Goal: Task Accomplishment & Management: Manage account settings

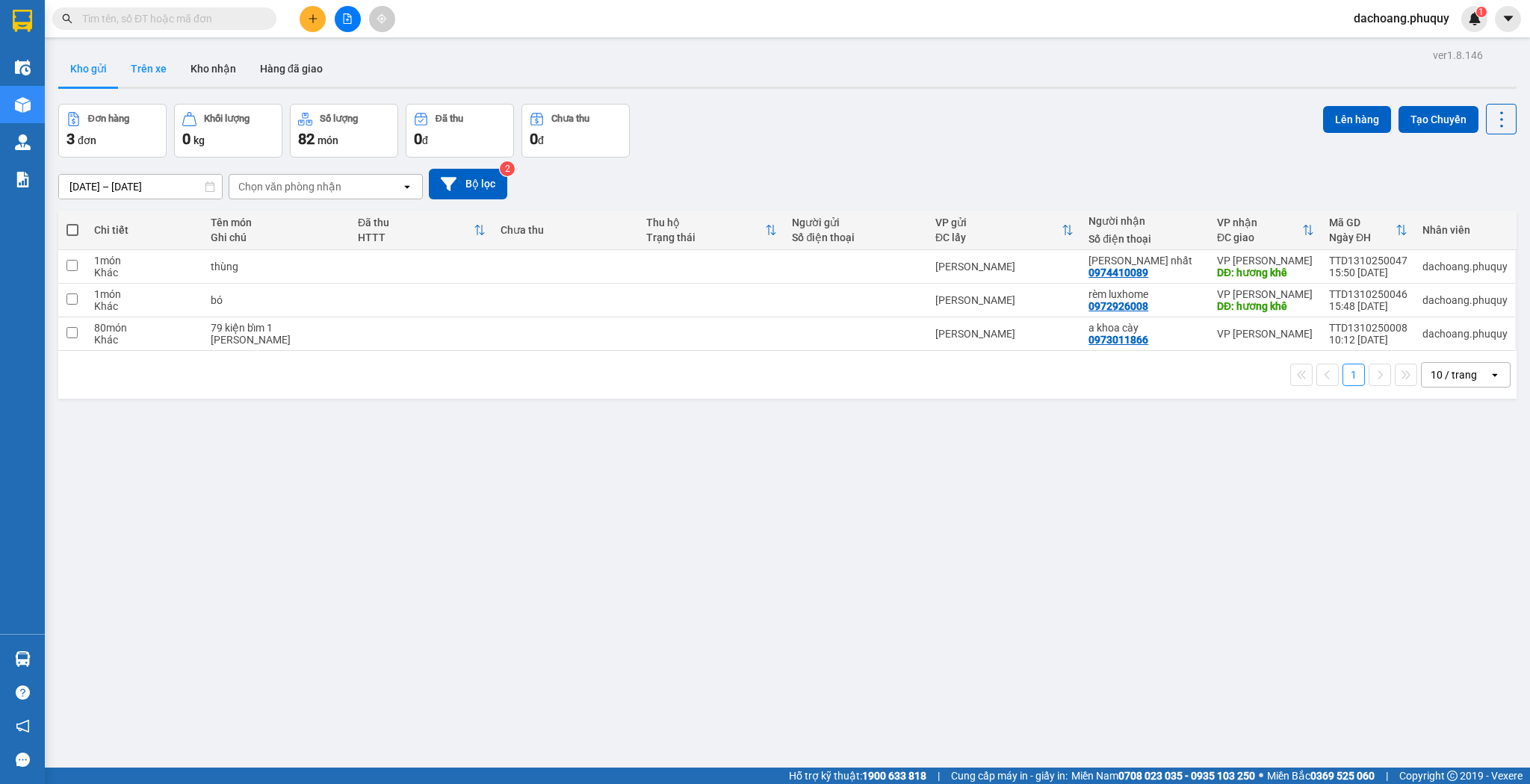
click at [148, 72] on button "Trên xe" at bounding box center [148, 69] width 60 height 36
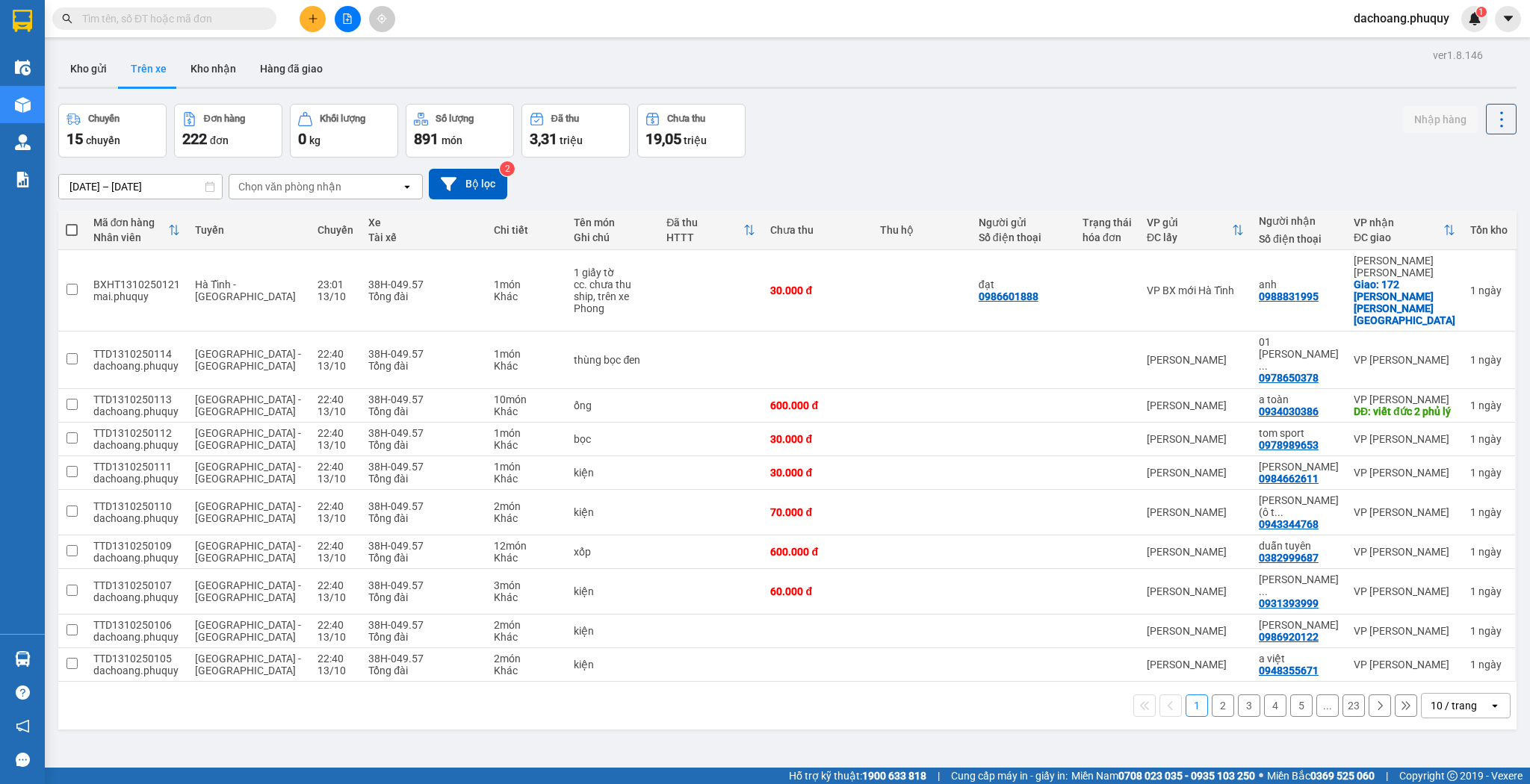
click at [1480, 694] on div "10 / trang" at bounding box center [1455, 706] width 68 height 24
click at [1474, 611] on div "100 / trang" at bounding box center [1456, 599] width 89 height 27
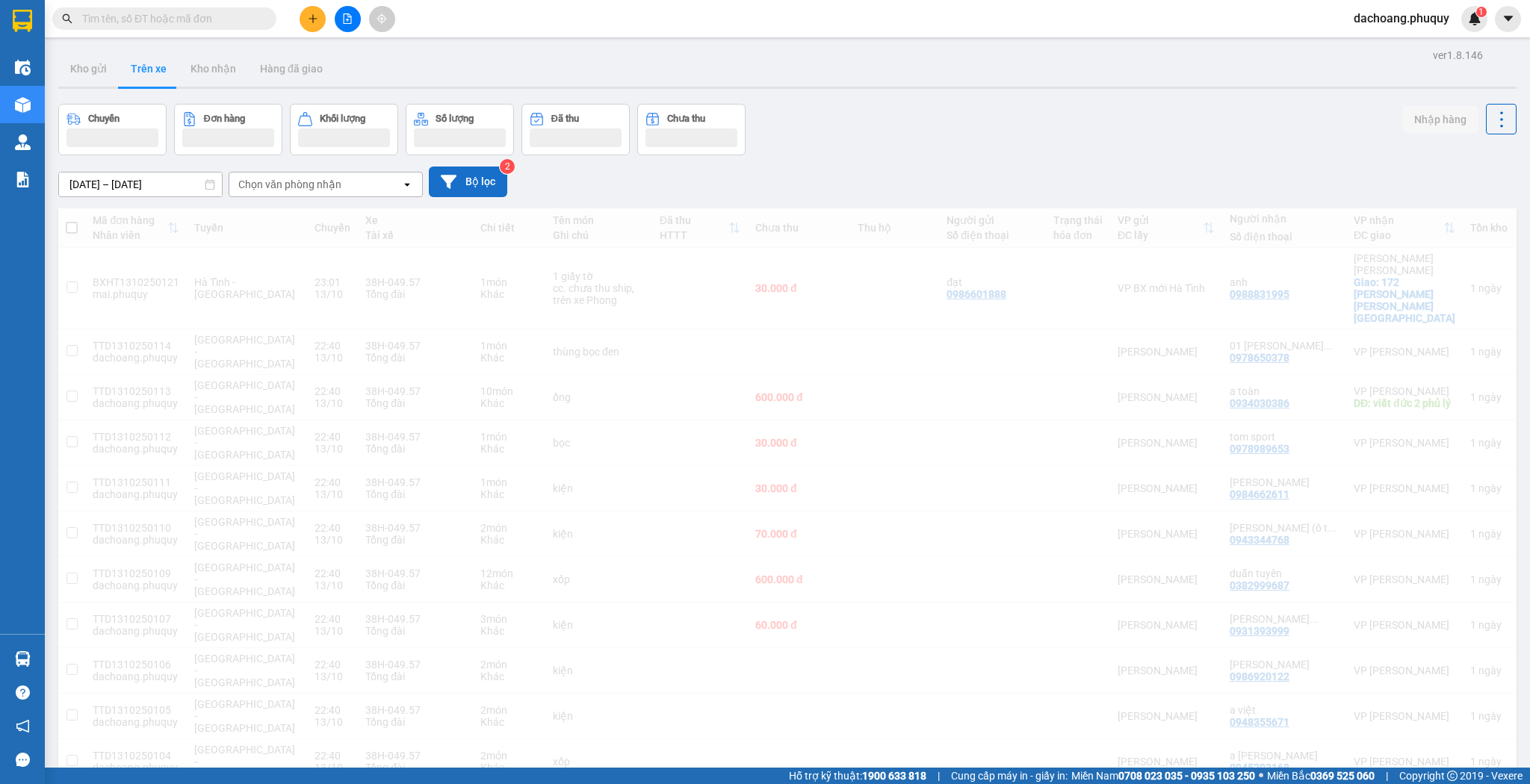
click at [495, 186] on button "Bộ lọc" at bounding box center [468, 181] width 78 height 30
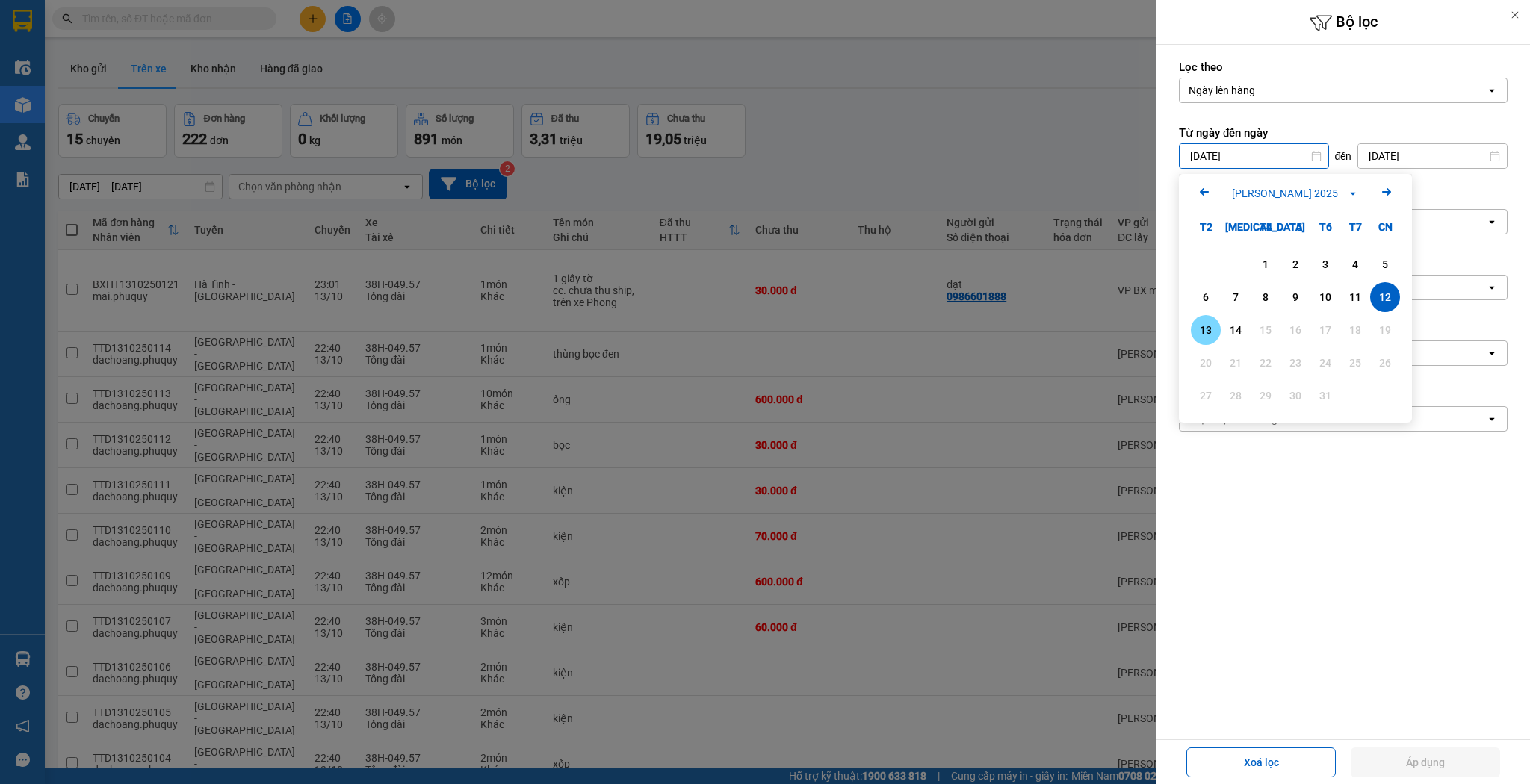
click at [1200, 331] on div "13" at bounding box center [1206, 330] width 21 height 18
type input "[DATE]"
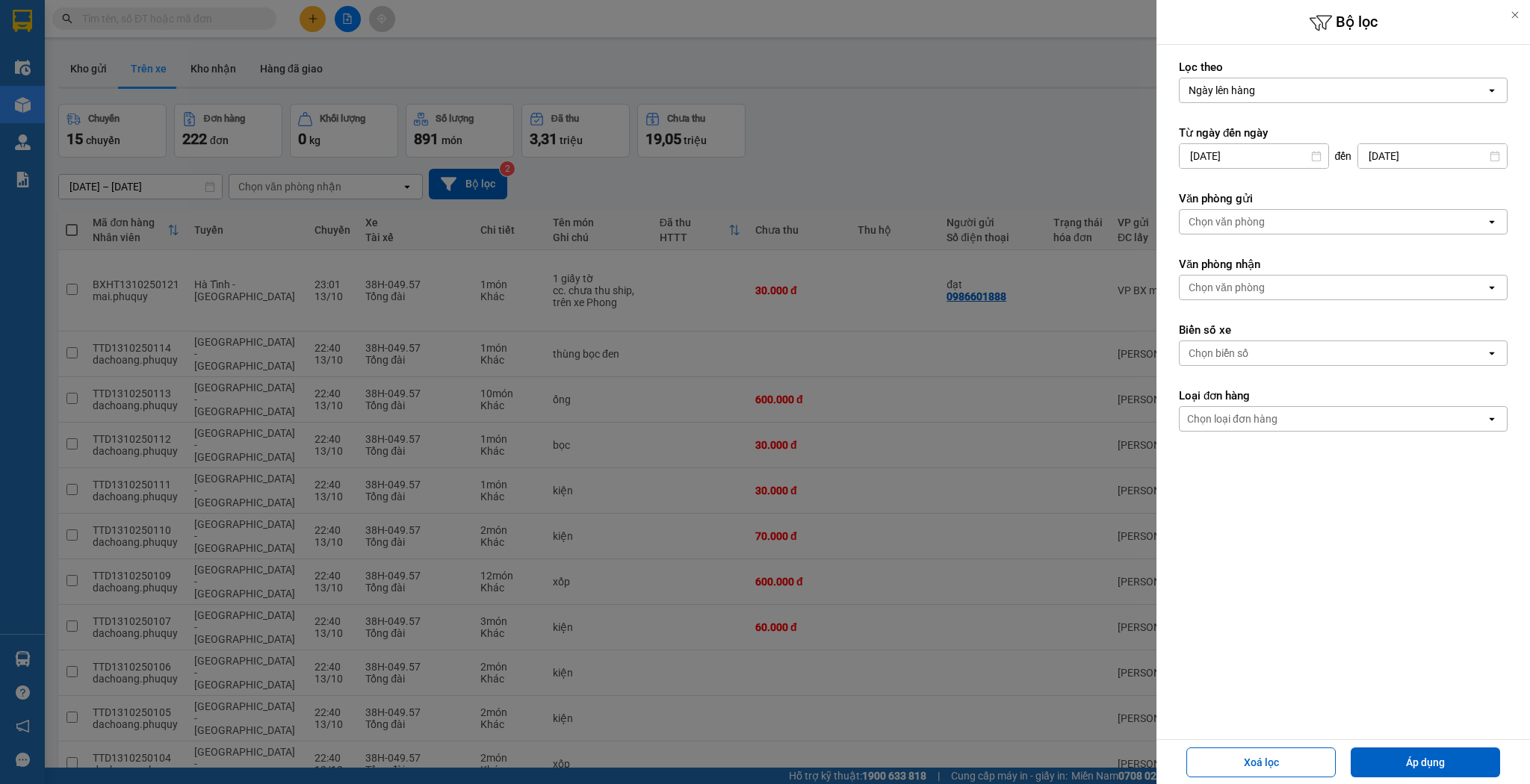
click at [1420, 157] on input "[DATE]" at bounding box center [1432, 156] width 148 height 24
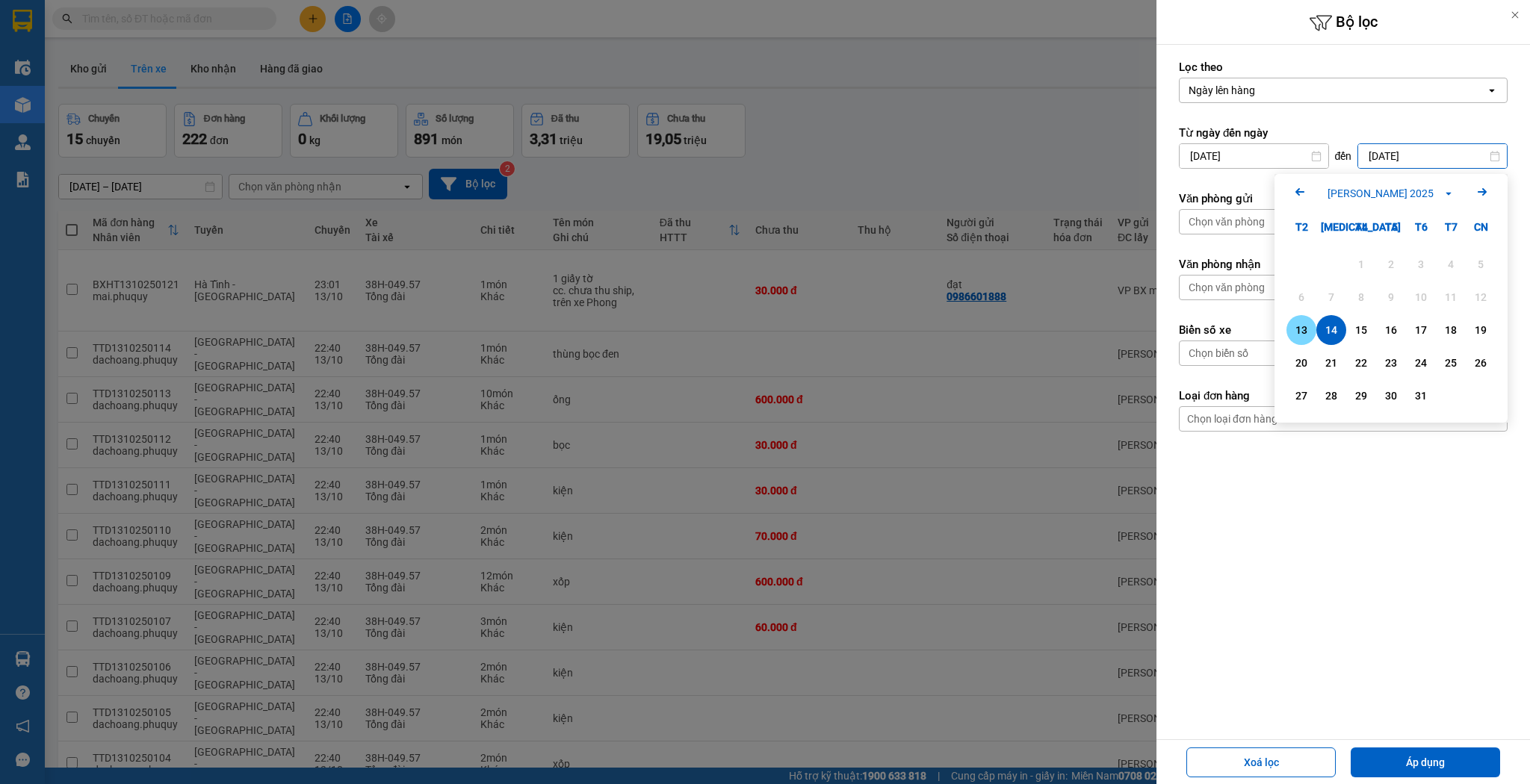
click at [1307, 328] on div "13" at bounding box center [1301, 330] width 21 height 18
type input "[DATE]"
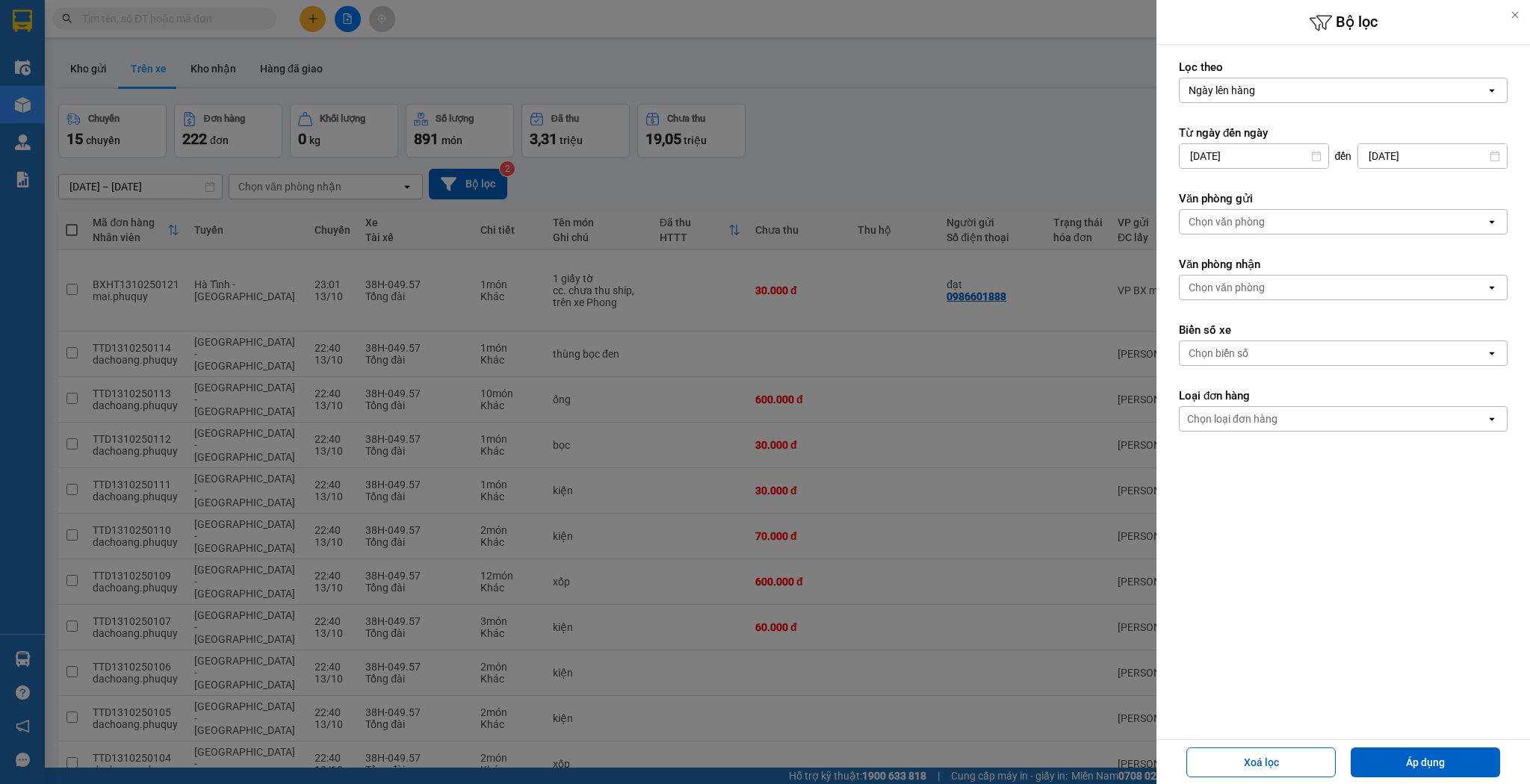
click at [1350, 220] on div "Chọn văn phòng" at bounding box center [1332, 222] width 306 height 24
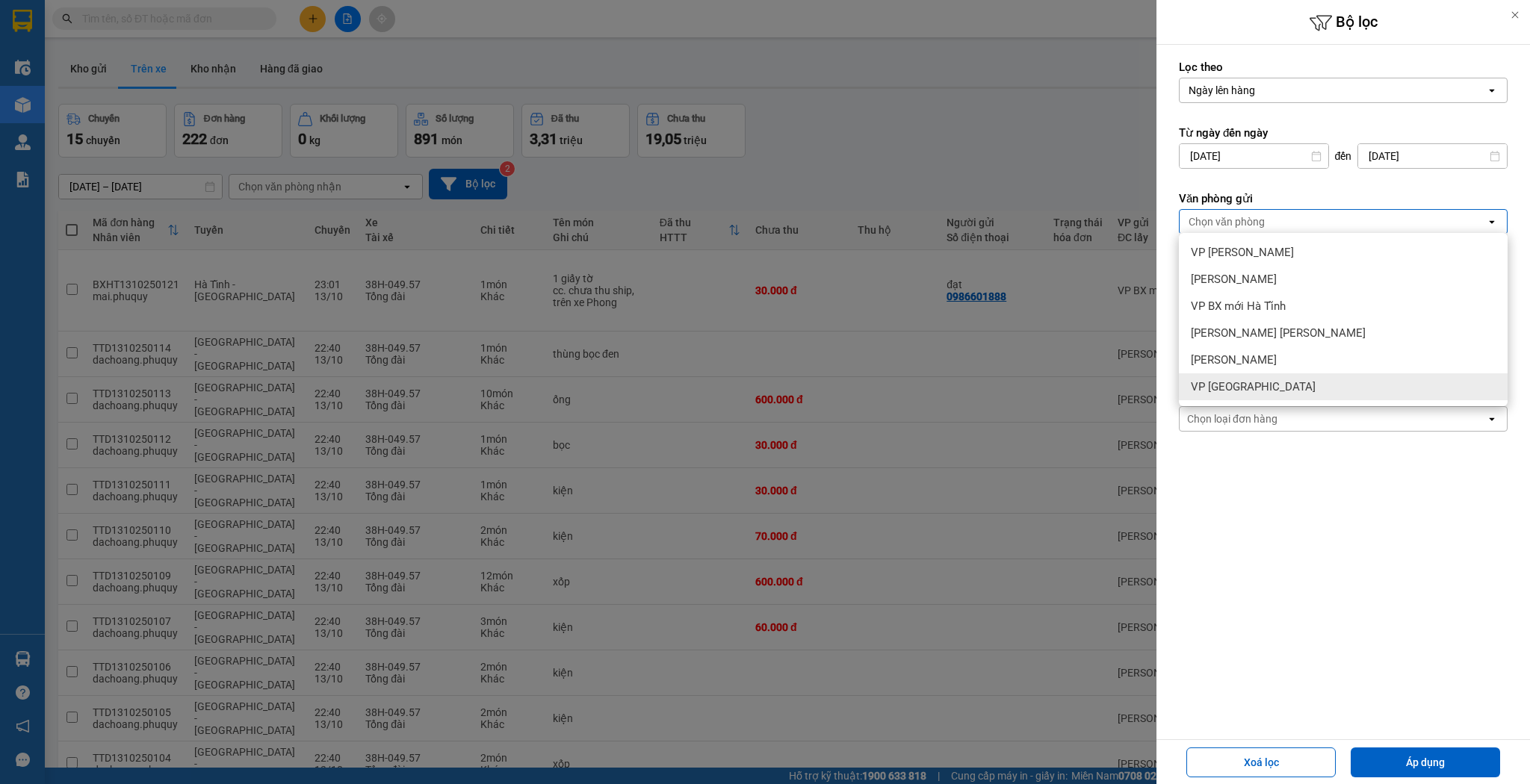
click at [1331, 466] on form "Lọc [PERSON_NAME] [PERSON_NAME] hàng open Từ ngày đến ngày [DATE] Press the dow…" at bounding box center [1343, 313] width 329 height 506
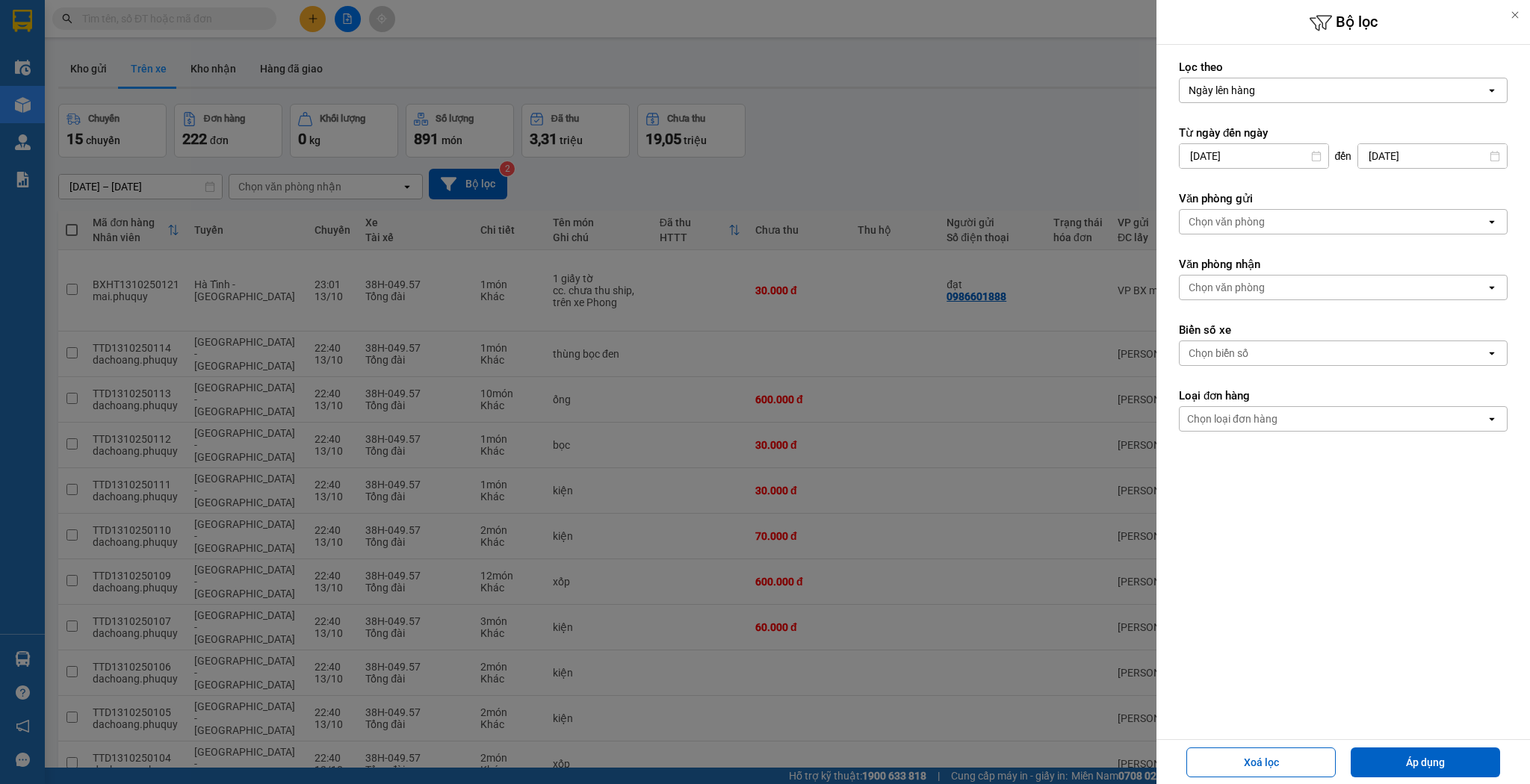
click at [1336, 289] on div "Chọn văn phòng" at bounding box center [1332, 288] width 306 height 24
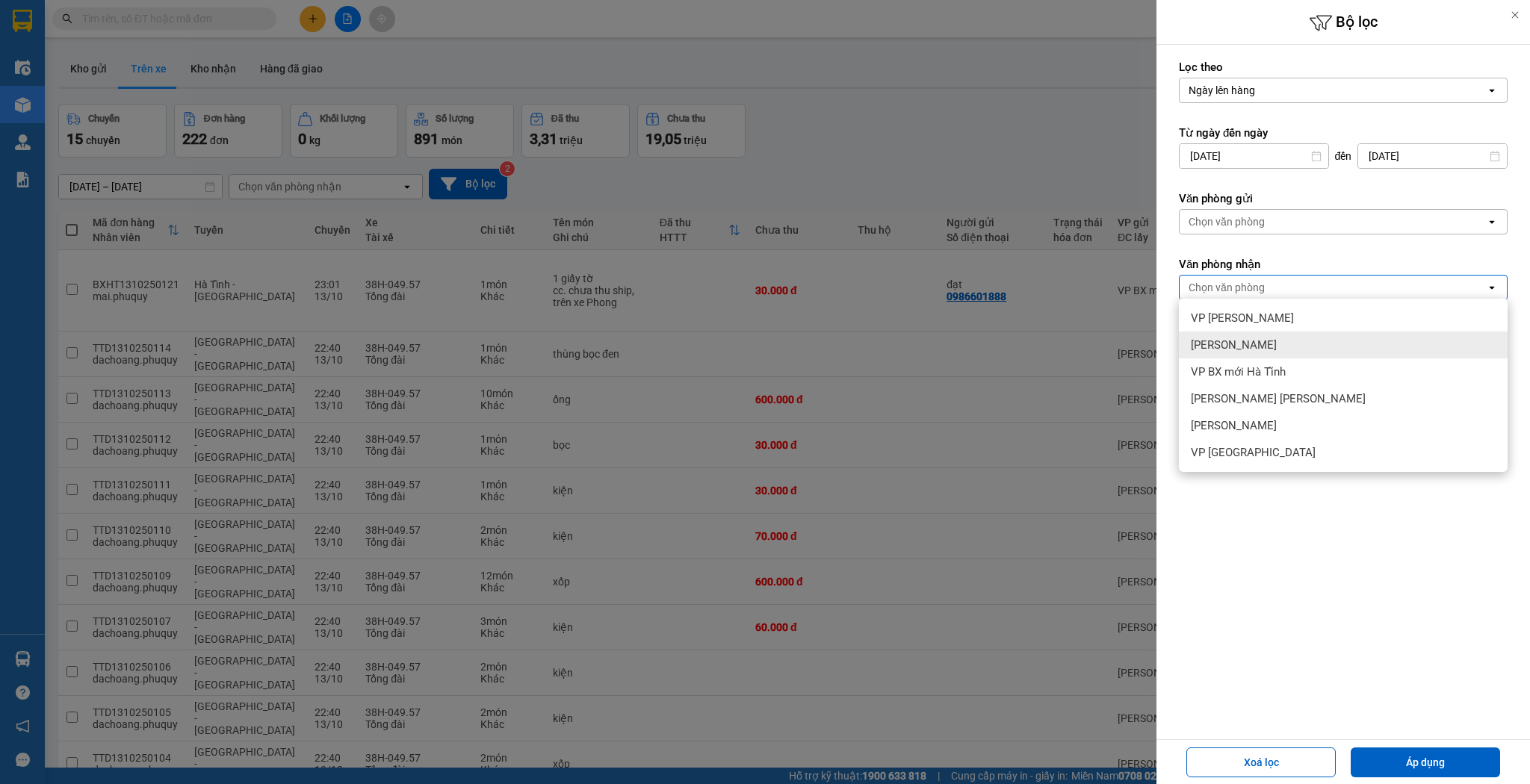
click at [1318, 354] on div "[PERSON_NAME]" at bounding box center [1343, 344] width 329 height 27
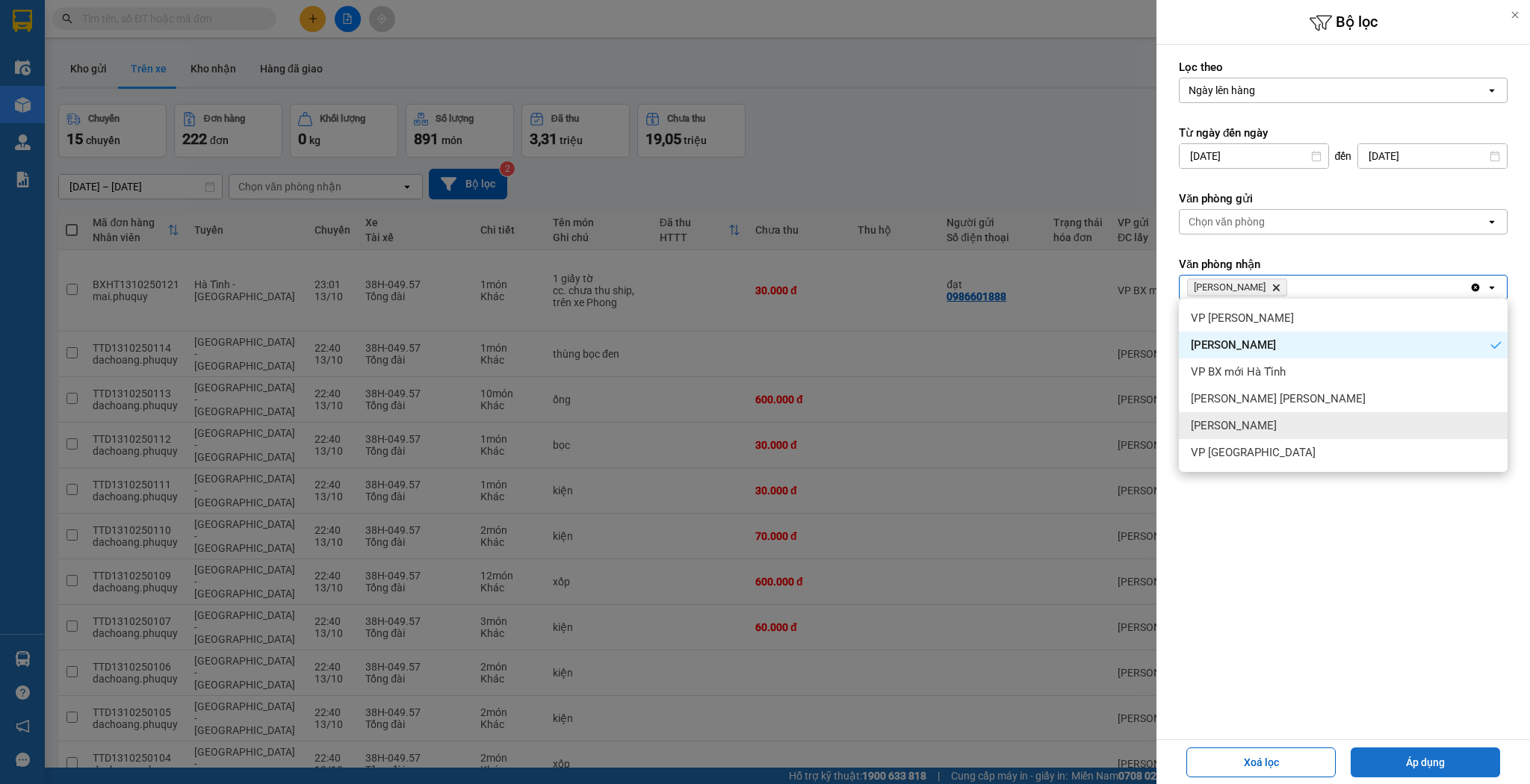
click at [1472, 762] on button "Áp dụng" at bounding box center [1425, 762] width 149 height 29
type input "[DATE] – [DATE]"
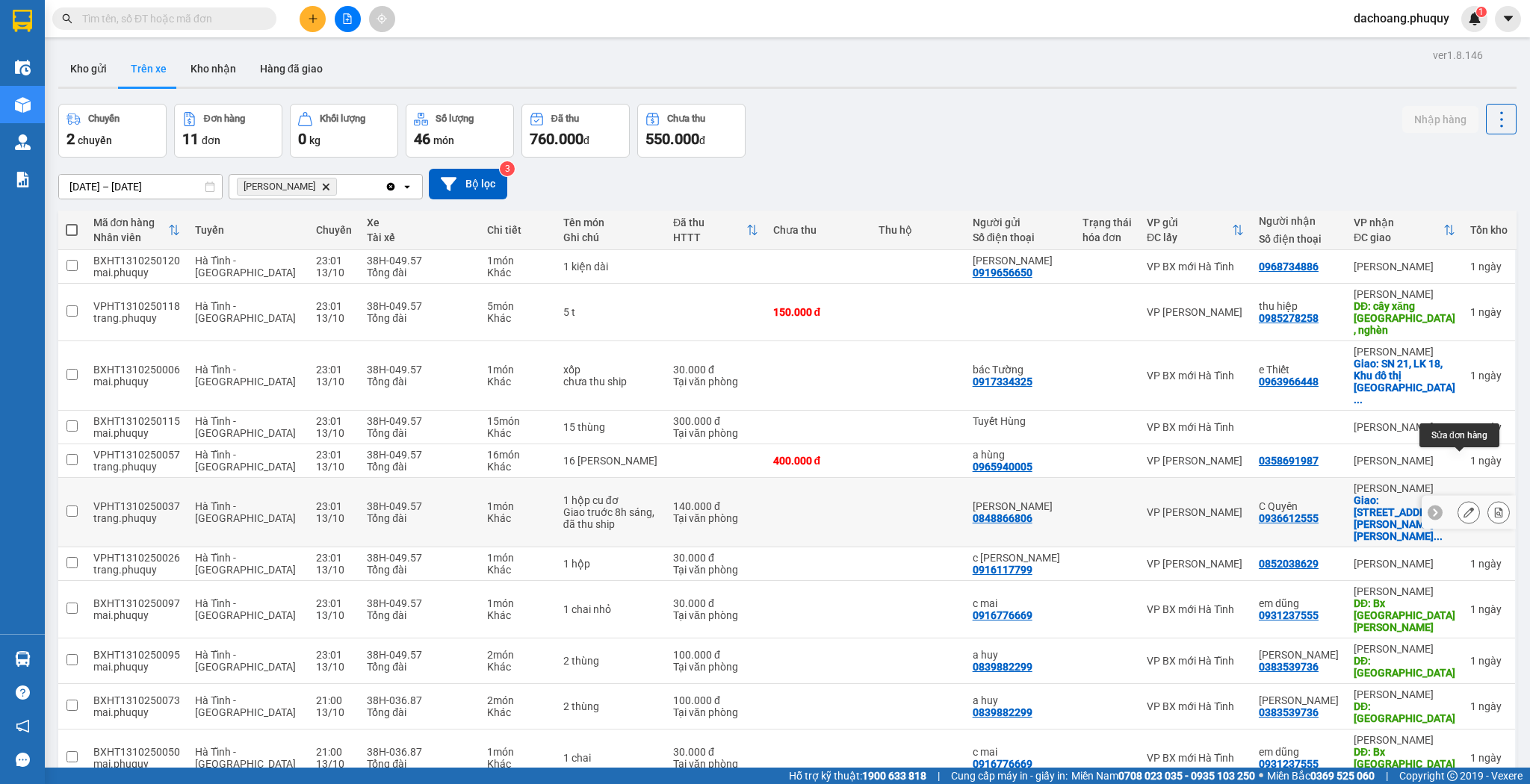
click at [1463, 507] on icon at bounding box center [1468, 513] width 10 height 10
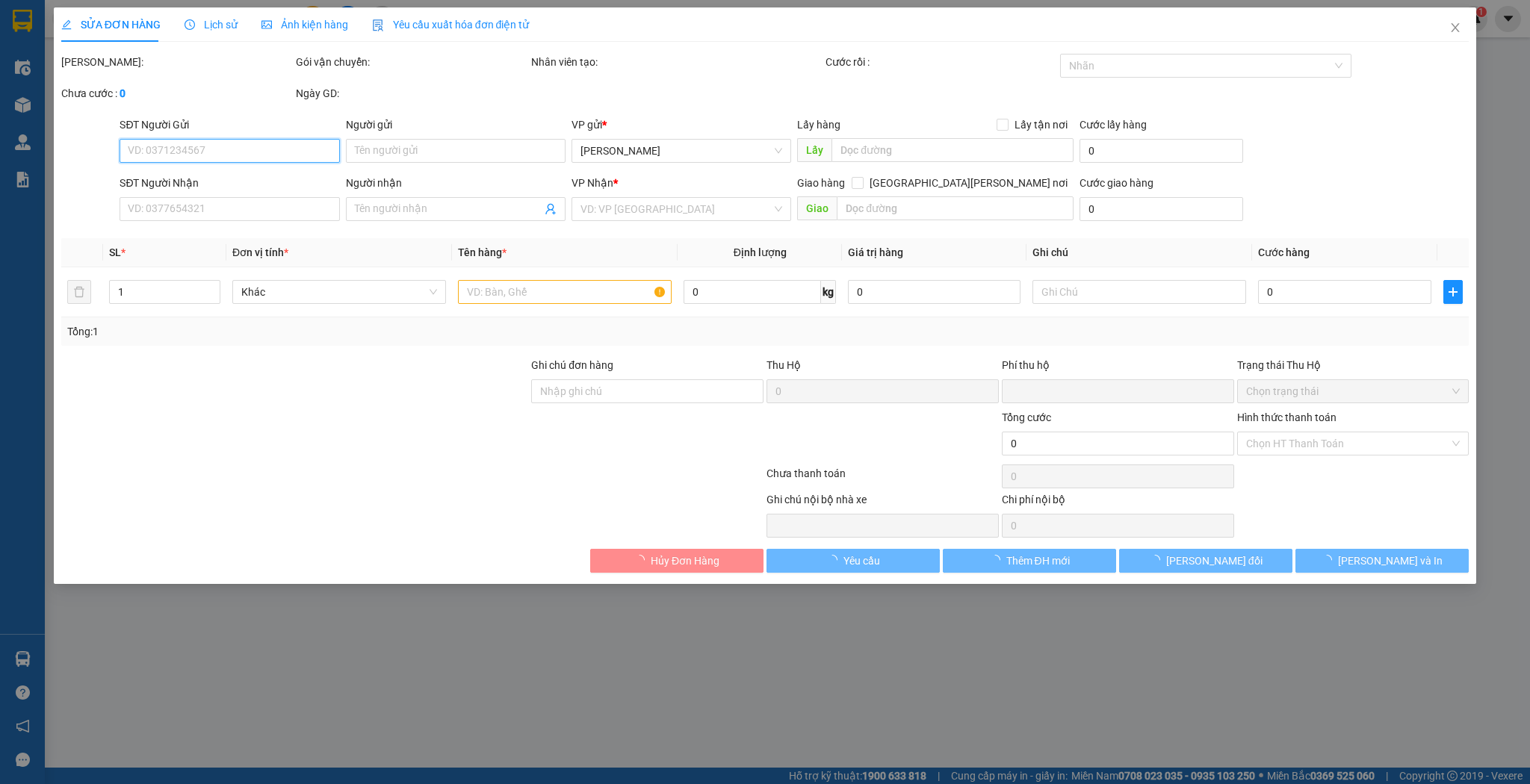
type input "0848866806"
type input "[PERSON_NAME]"
type input "0936612555"
type input "C Quyên"
checkbox input "true"
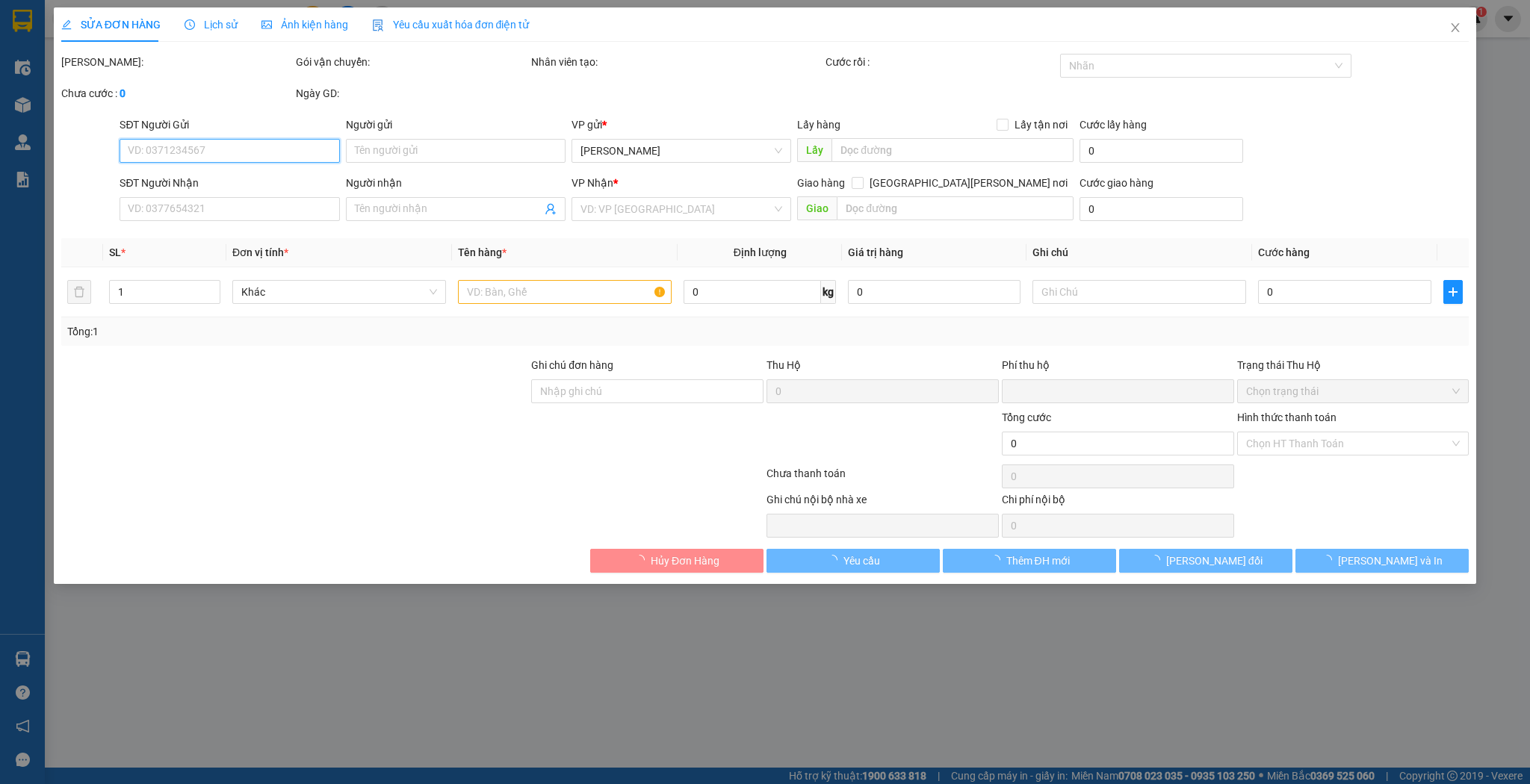
type input "[STREET_ADDRESS][PERSON_NAME][PERSON_NAME][PERSON_NAME]"
type input "Giao truớc 8h sáng, đã thu ship"
type input "0"
type input "140.000"
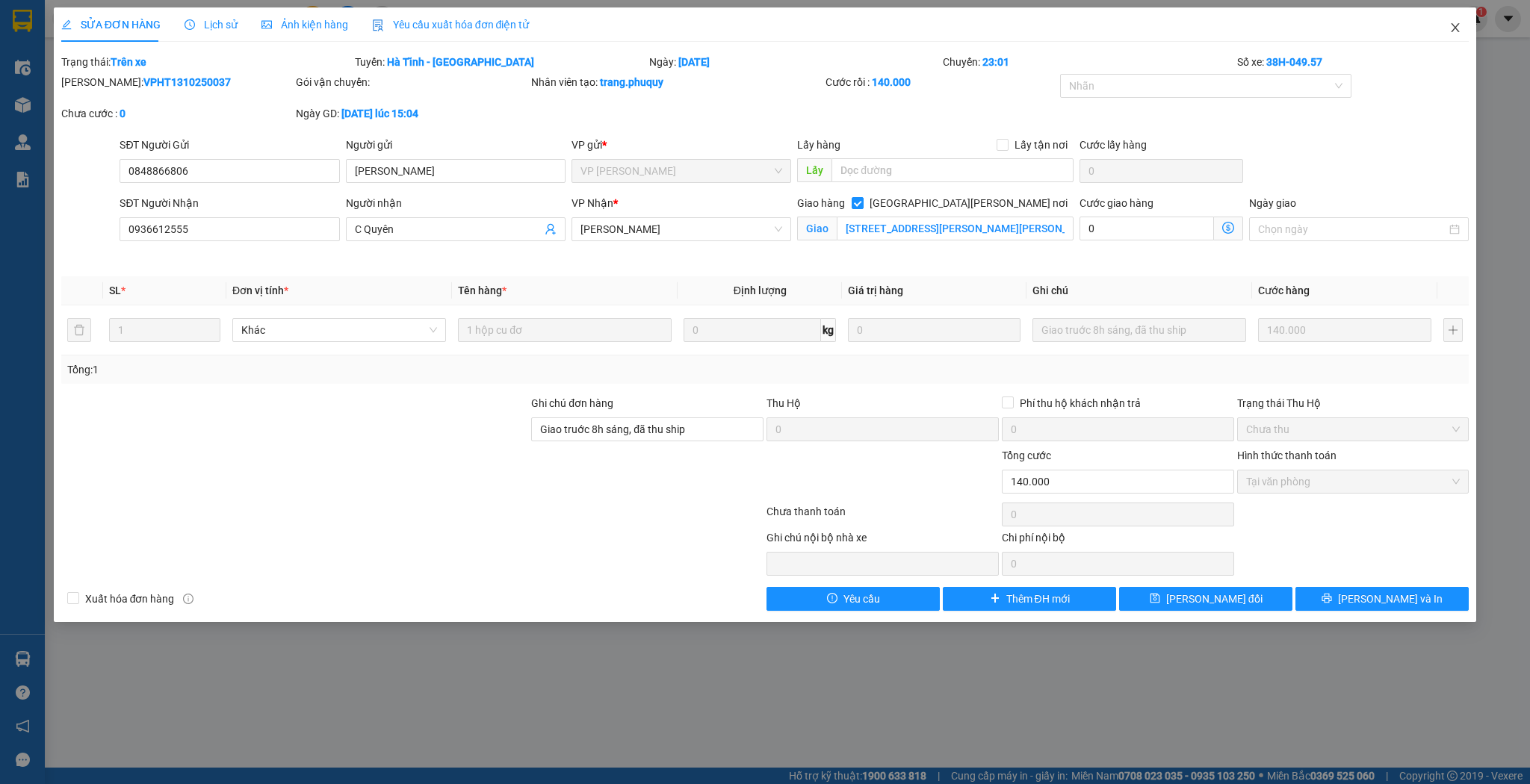
click at [1445, 37] on span "Close" at bounding box center [1455, 29] width 42 height 42
